Goal: Check status: Check status

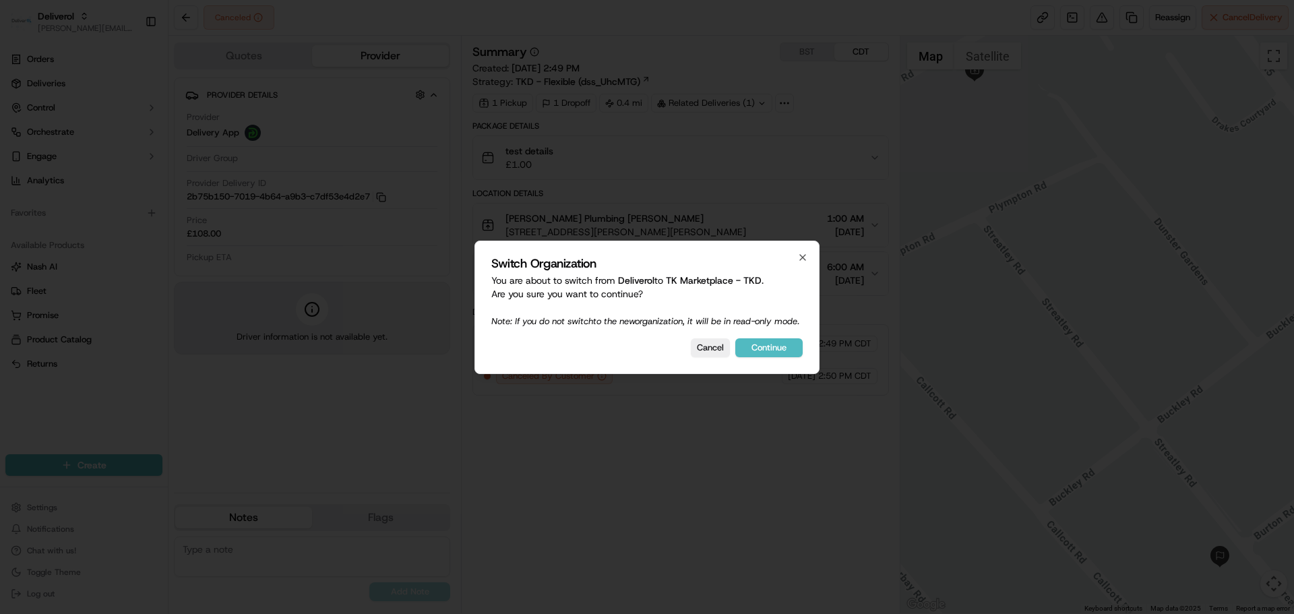
click at [759, 356] on button "Continue" at bounding box center [768, 347] width 67 height 19
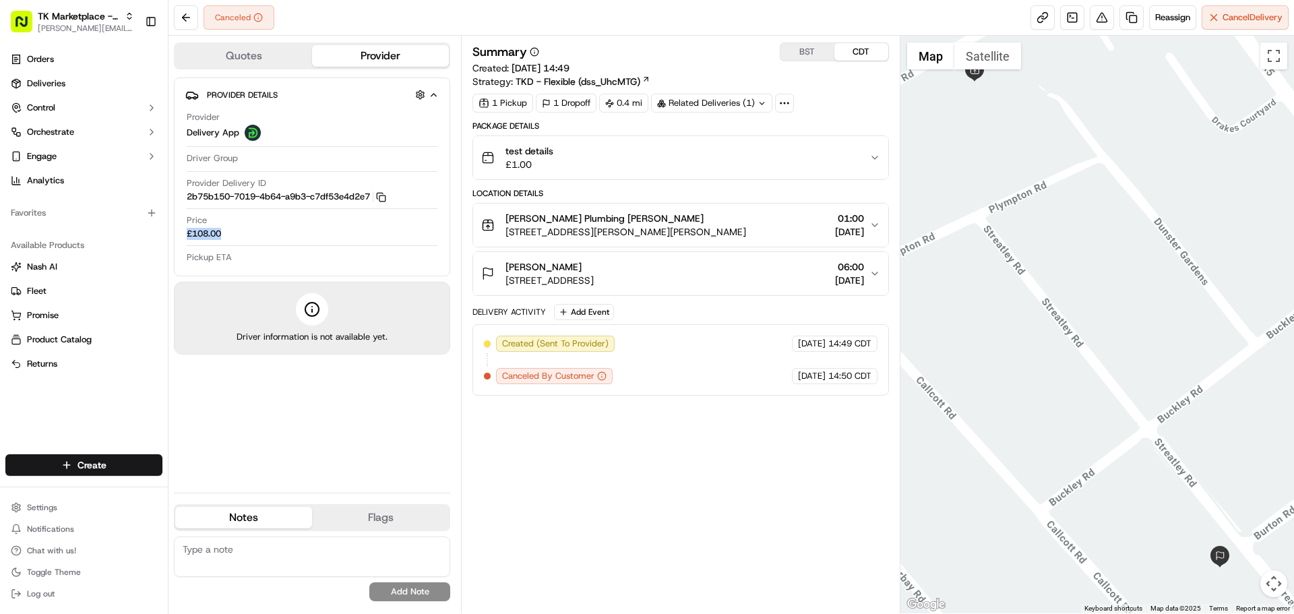
drag, startPoint x: 222, startPoint y: 231, endPoint x: 183, endPoint y: 233, distance: 39.9
click at [183, 233] on div "Provider Details Hidden ( 2 ) Provider Delivery App Driver Group Provider Deliv…" at bounding box center [312, 177] width 276 height 199
